Goal: Transaction & Acquisition: Purchase product/service

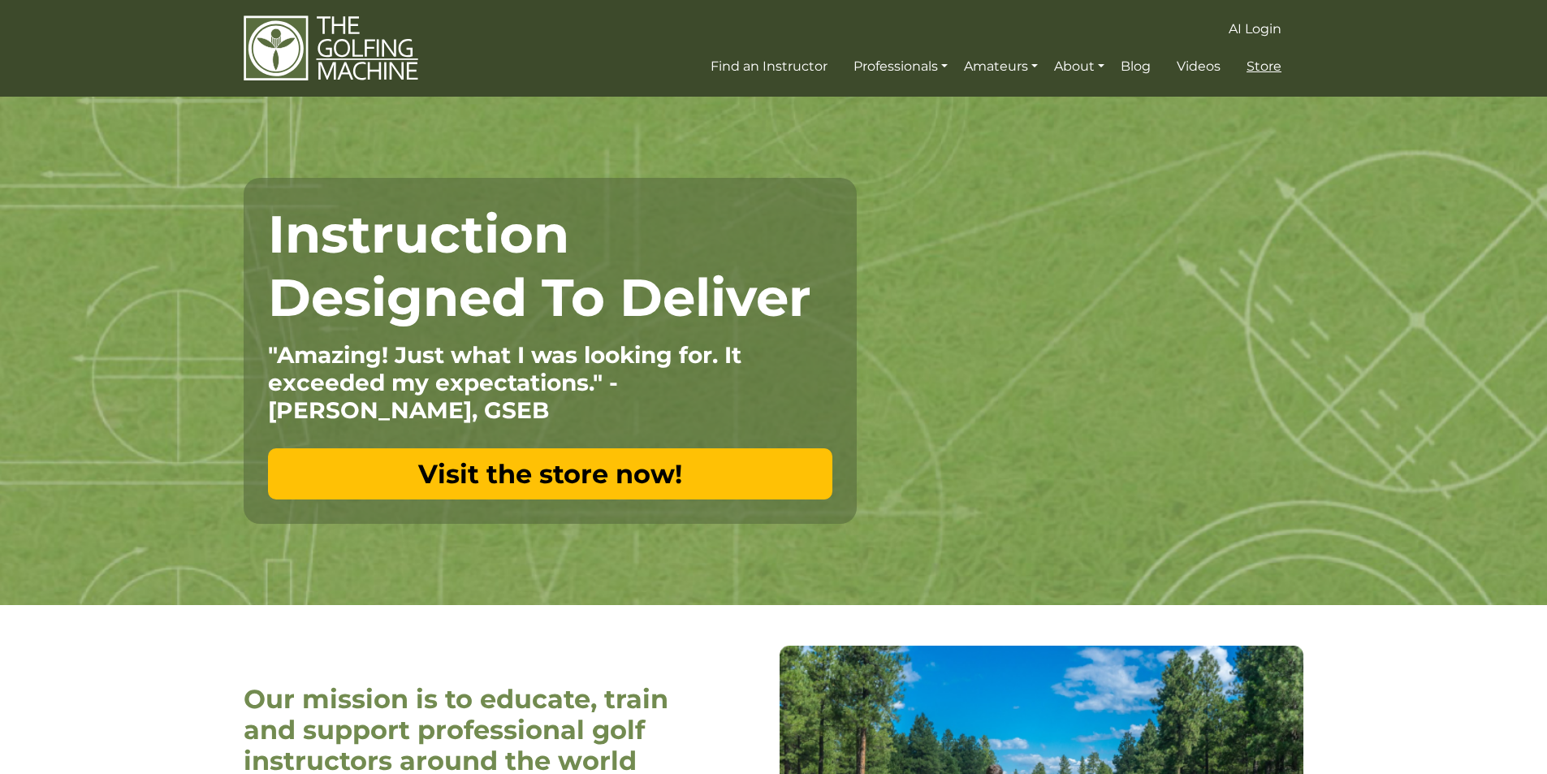
click at [1267, 70] on span "Store" at bounding box center [1263, 65] width 35 height 15
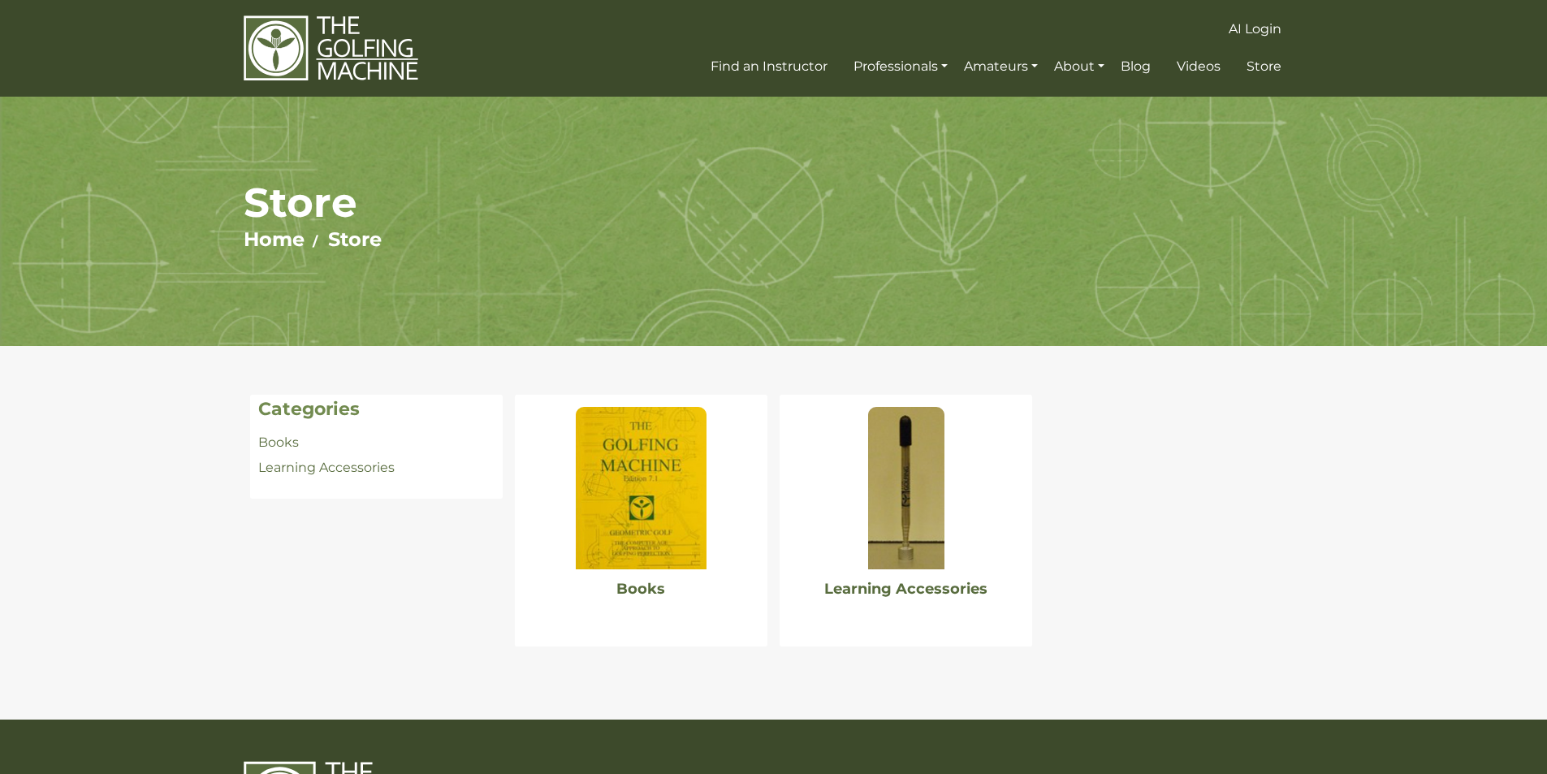
click at [638, 447] on img at bounding box center [641, 488] width 130 height 162
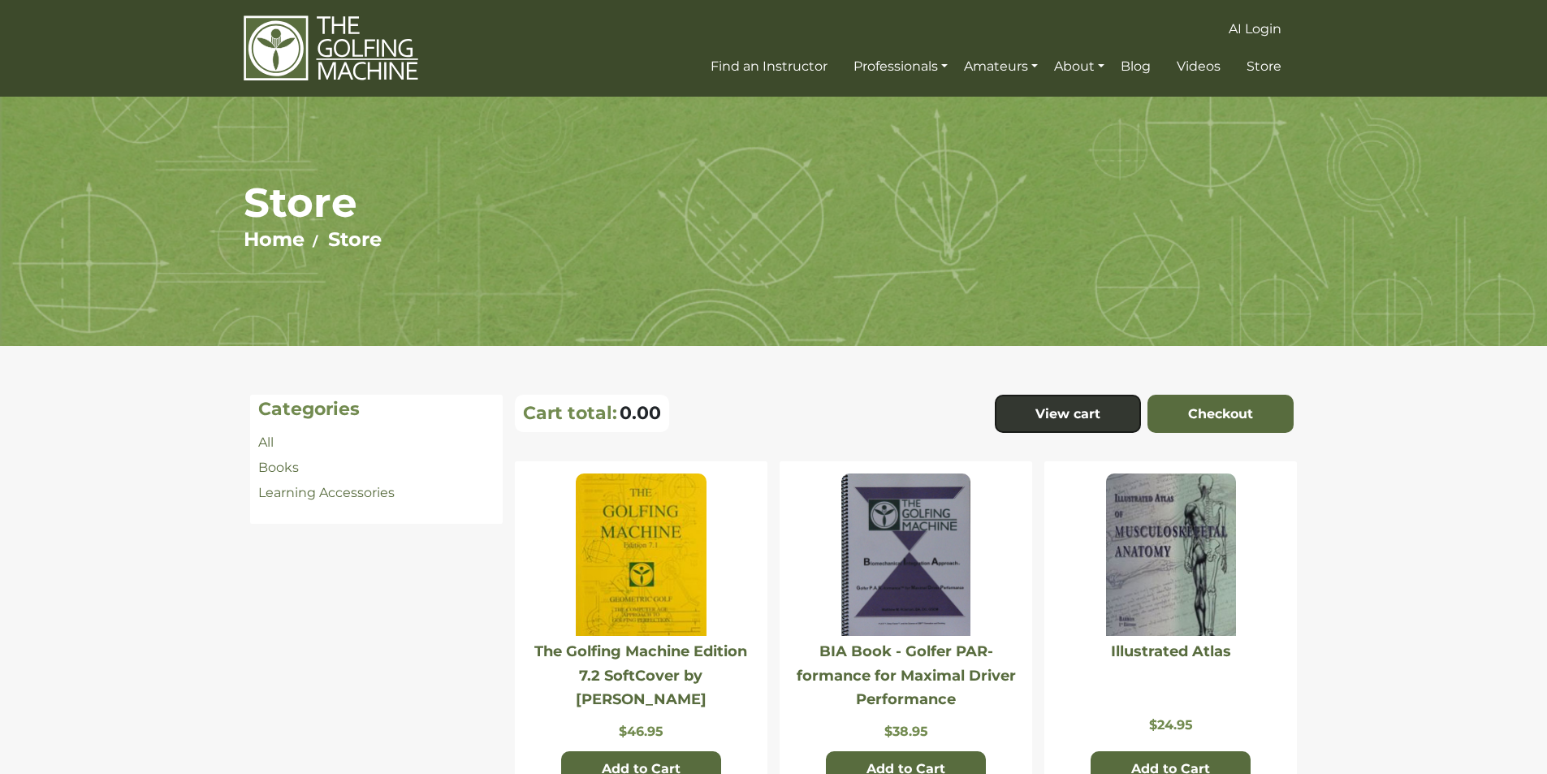
click at [601, 606] on img at bounding box center [641, 554] width 130 height 162
